Goal: Transaction & Acquisition: Purchase product/service

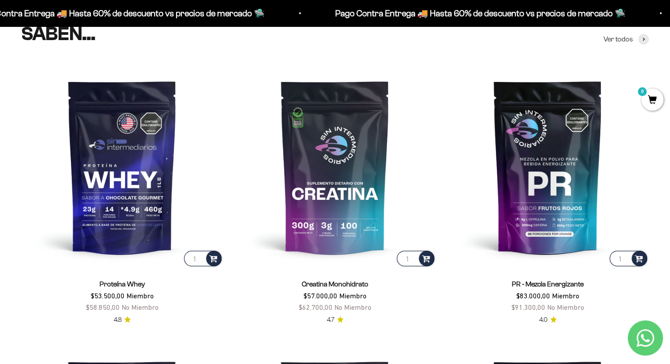
scroll to position [355, 0]
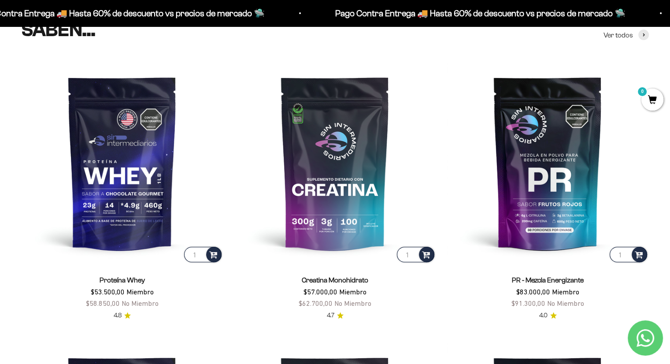
drag, startPoint x: 96, startPoint y: 302, endPoint x: 166, endPoint y: 304, distance: 69.7
click at [166, 304] on div "Proteína Whey $53.500,00 Miembro $58.850,00 No Miembro" at bounding box center [122, 291] width 202 height 34
click at [160, 301] on div "Proteína Whey $53.500,00 Miembro $58.850,00 No Miembro" at bounding box center [122, 291] width 202 height 34
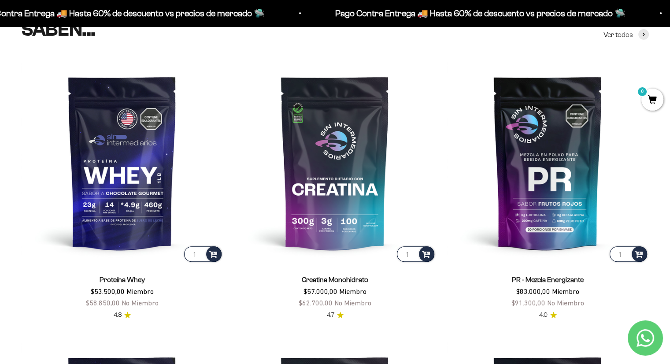
click at [163, 302] on div "Proteína Whey $53.500,00 Miembro $58.850,00 No Miembro" at bounding box center [122, 291] width 202 height 34
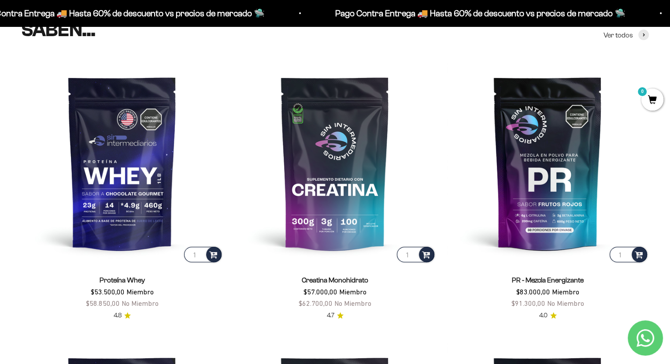
click at [96, 304] on span "$58.850,00" at bounding box center [103, 303] width 34 height 8
click at [113, 293] on span "$53.500,00" at bounding box center [108, 292] width 34 height 8
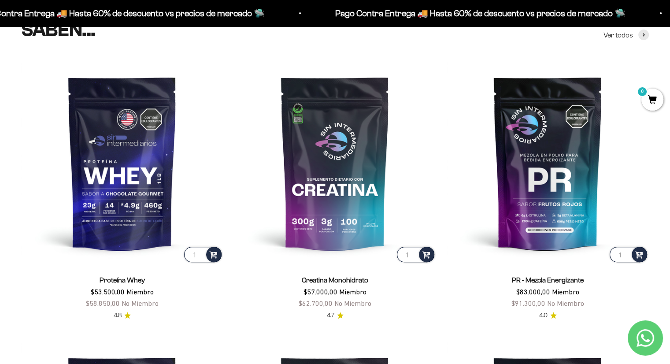
click at [143, 288] on span "Miembro" at bounding box center [139, 292] width 27 height 8
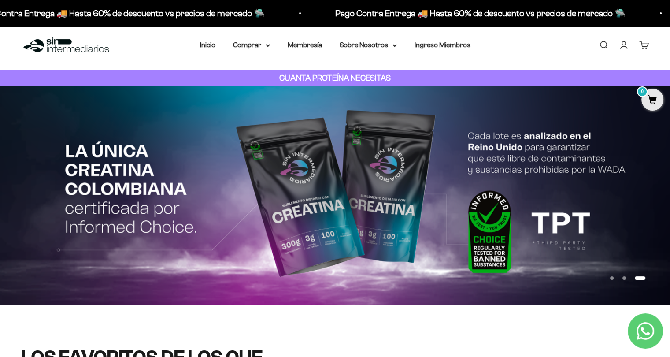
scroll to position [0, 0]
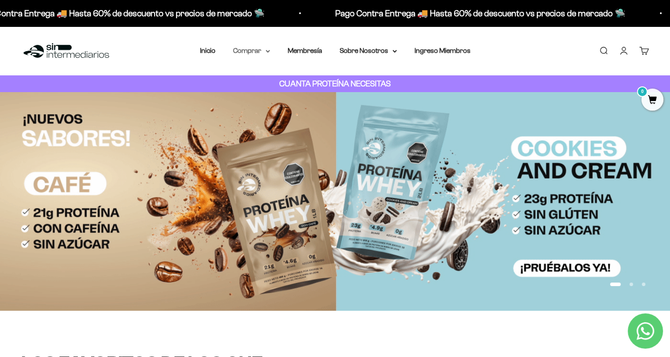
click at [266, 51] on icon at bounding box center [268, 51] width 4 height 3
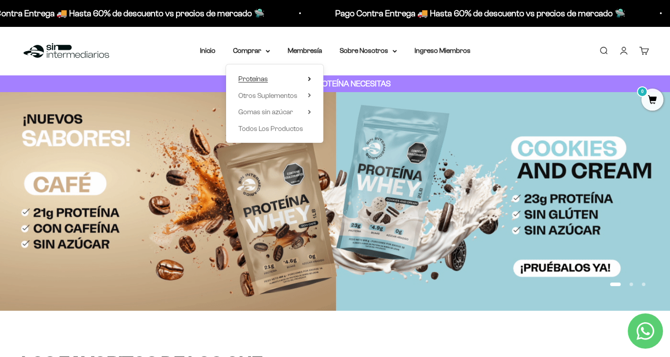
click at [259, 78] on span "Proteínas" at bounding box center [253, 78] width 30 height 7
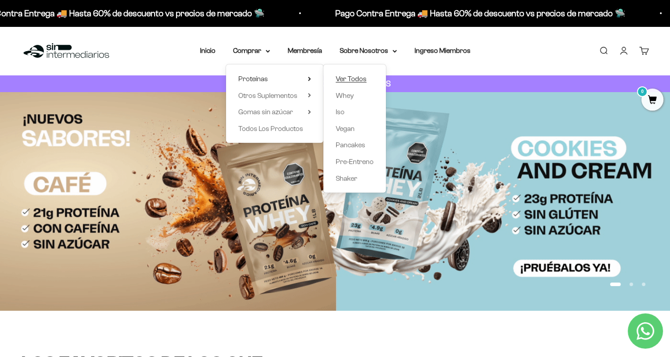
click at [350, 80] on span "Ver Todos" at bounding box center [351, 78] width 31 height 7
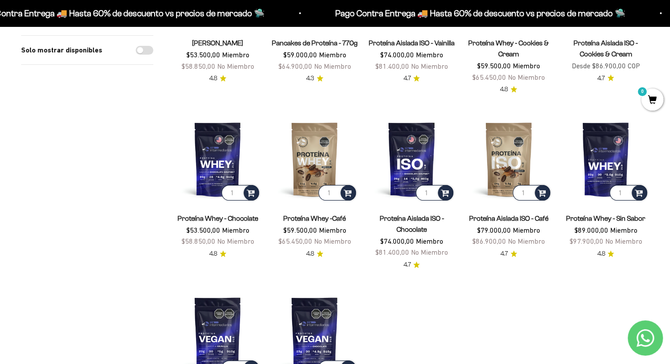
scroll to position [200, 0]
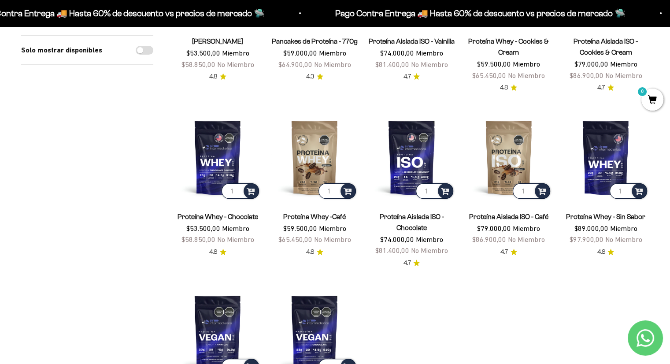
click at [321, 224] on span "Miembro" at bounding box center [332, 228] width 27 height 8
click at [321, 225] on span "Miembro" at bounding box center [332, 228] width 27 height 8
click at [320, 225] on span "Miembro" at bounding box center [332, 228] width 27 height 8
click at [201, 215] on link "Proteína Whey - Chocolate" at bounding box center [218, 216] width 81 height 7
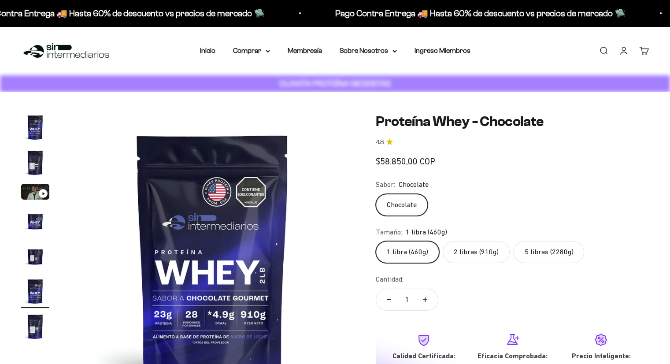
scroll to position [0, 1474]
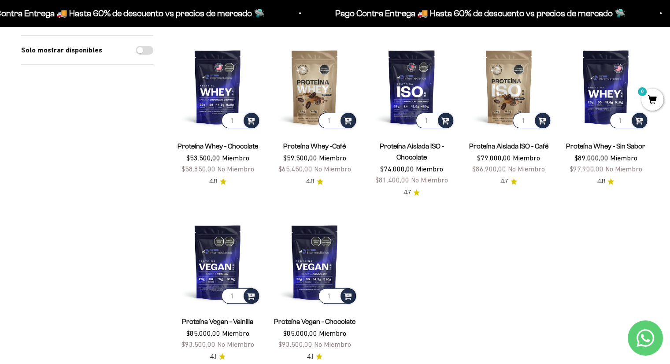
scroll to position [269, 0]
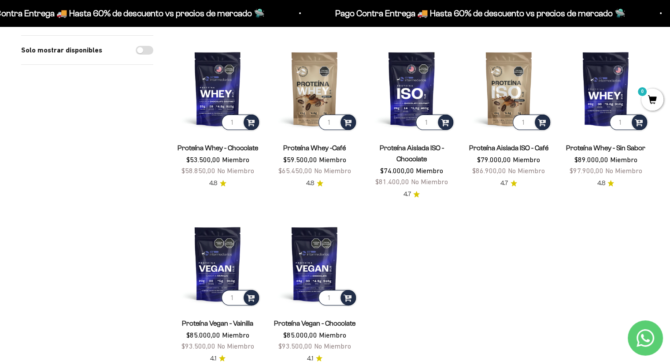
drag, startPoint x: 659, startPoint y: 85, endPoint x: 645, endPoint y: 99, distance: 19.9
